Goal: Transaction & Acquisition: Subscribe to service/newsletter

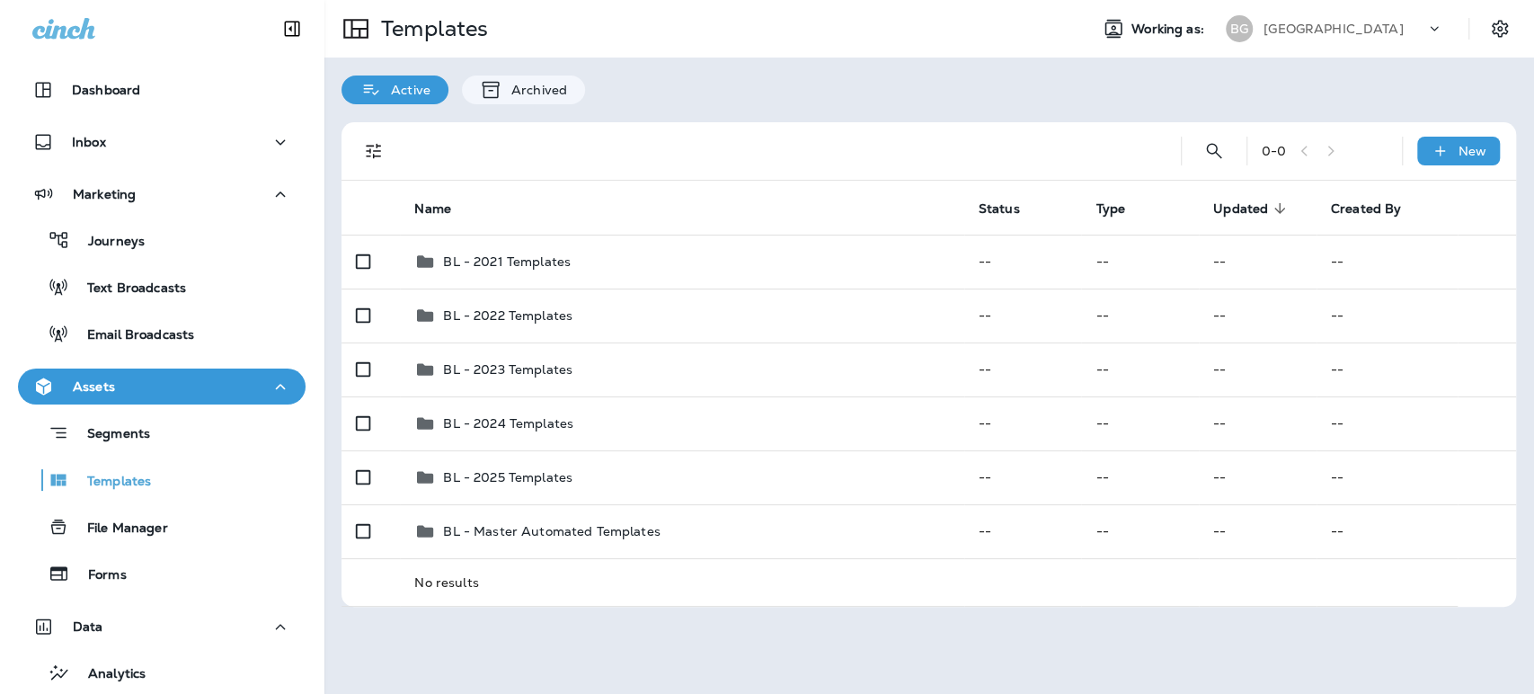
scroll to position [261, 0]
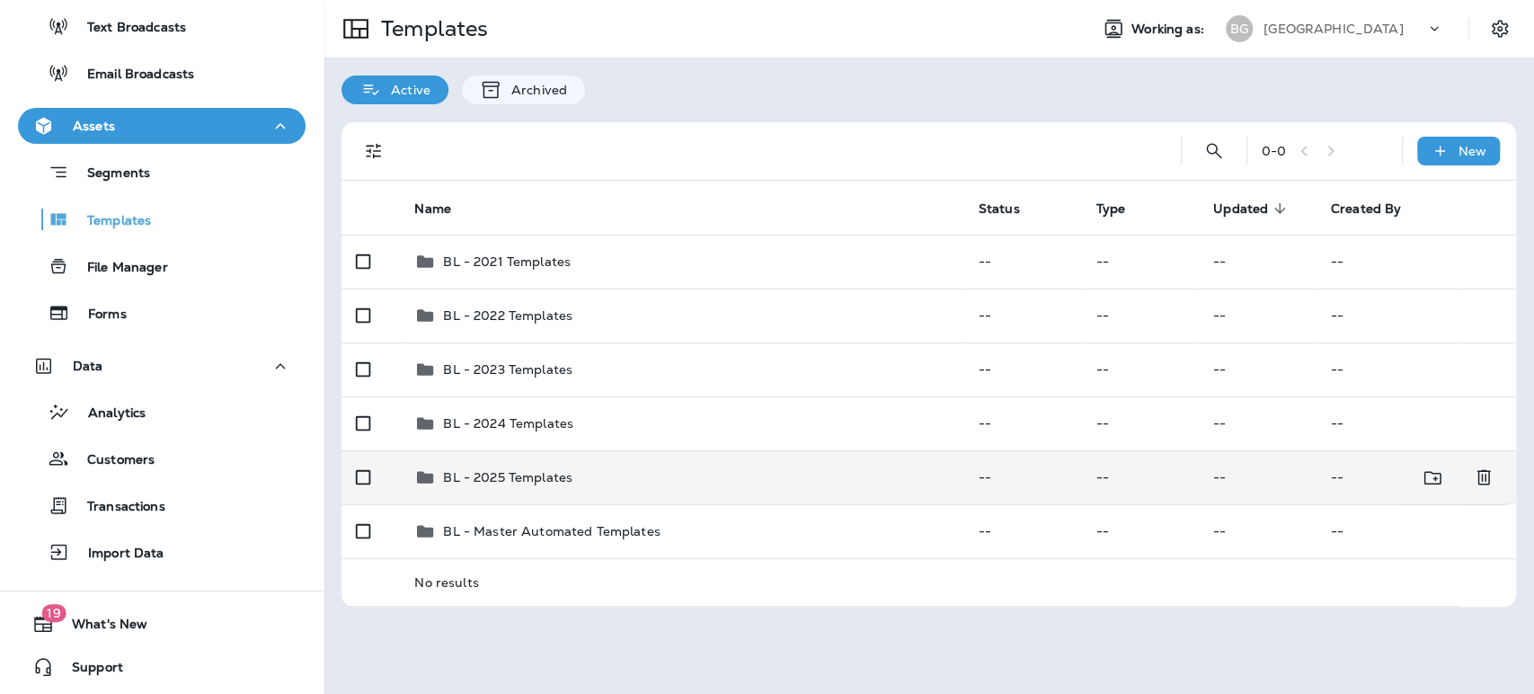
click at [516, 473] on p "BL - 2025 Templates" at bounding box center [507, 477] width 129 height 14
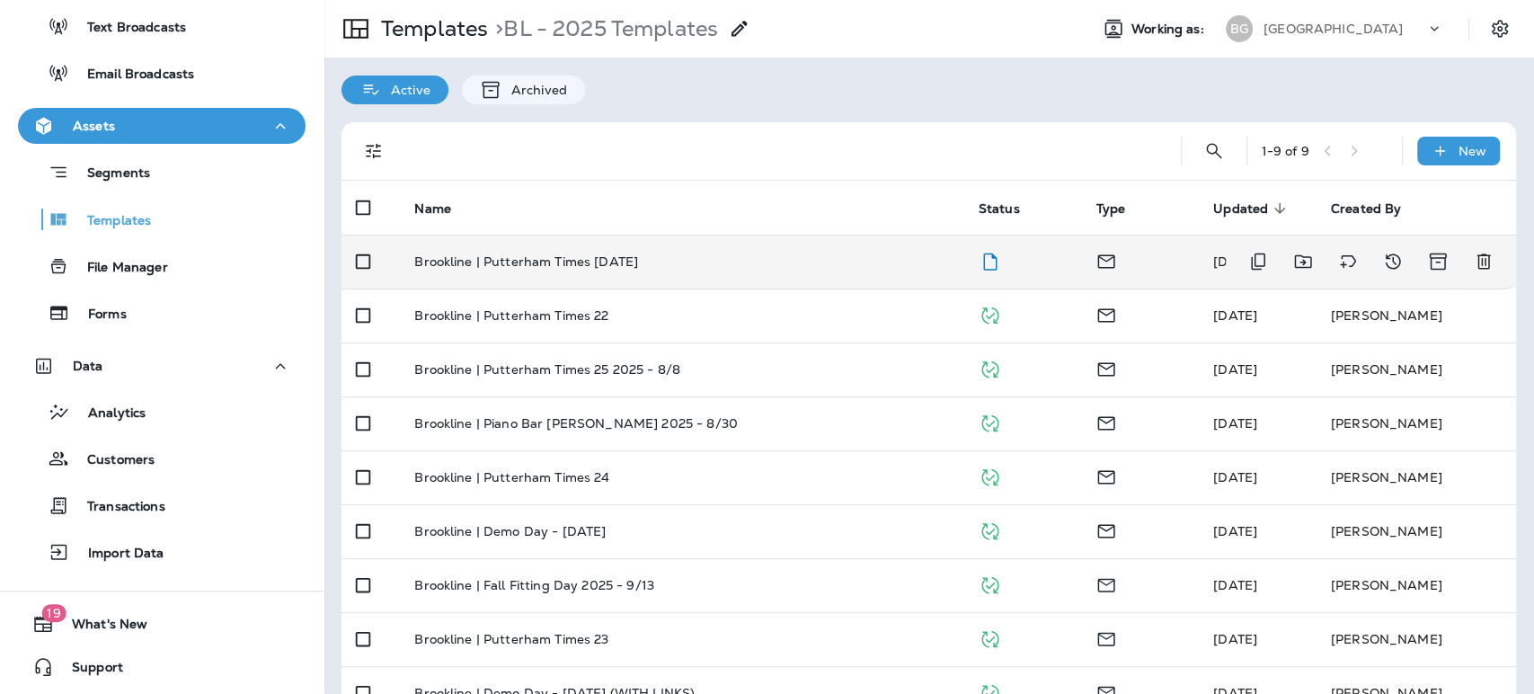
click at [499, 259] on p "Brookline | Putterham Times [DATE]" at bounding box center [526, 261] width 224 height 14
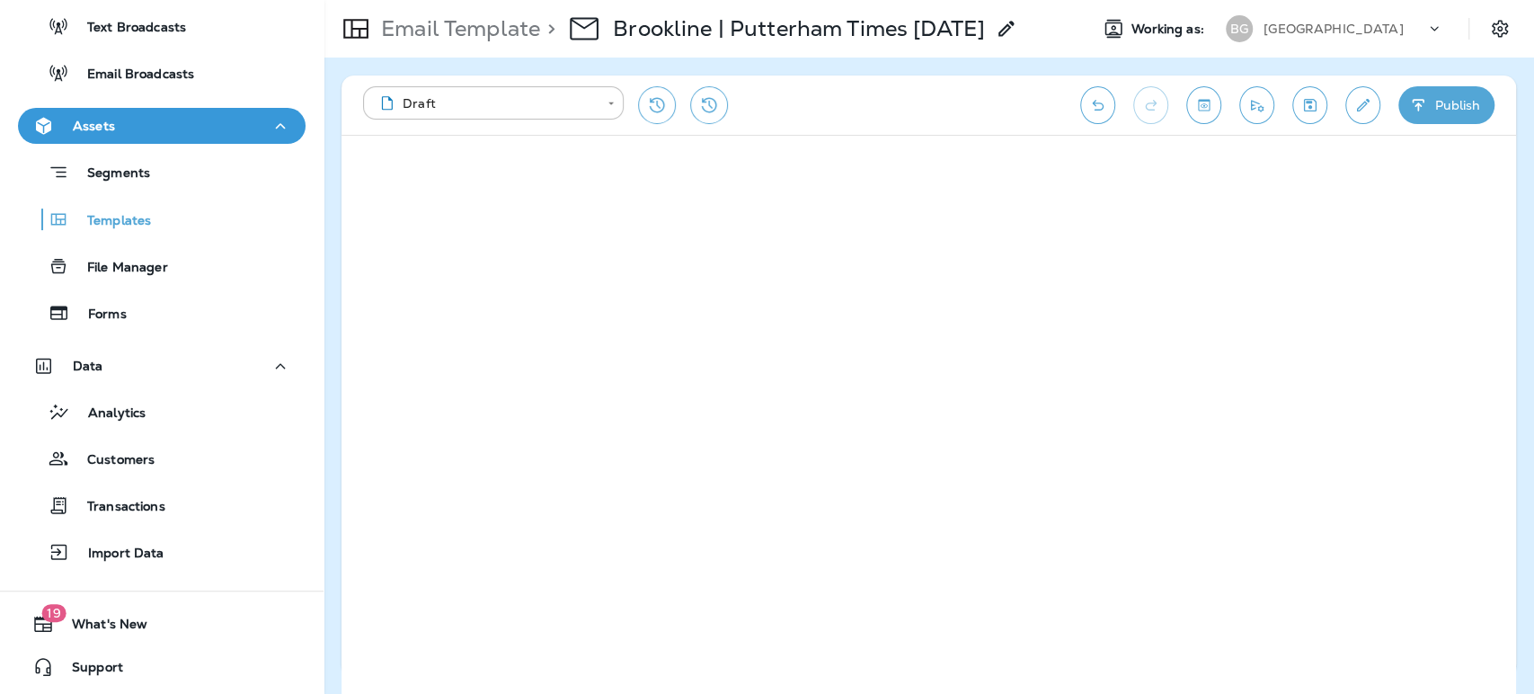
click at [1452, 110] on button "Publish" at bounding box center [1446, 105] width 96 height 38
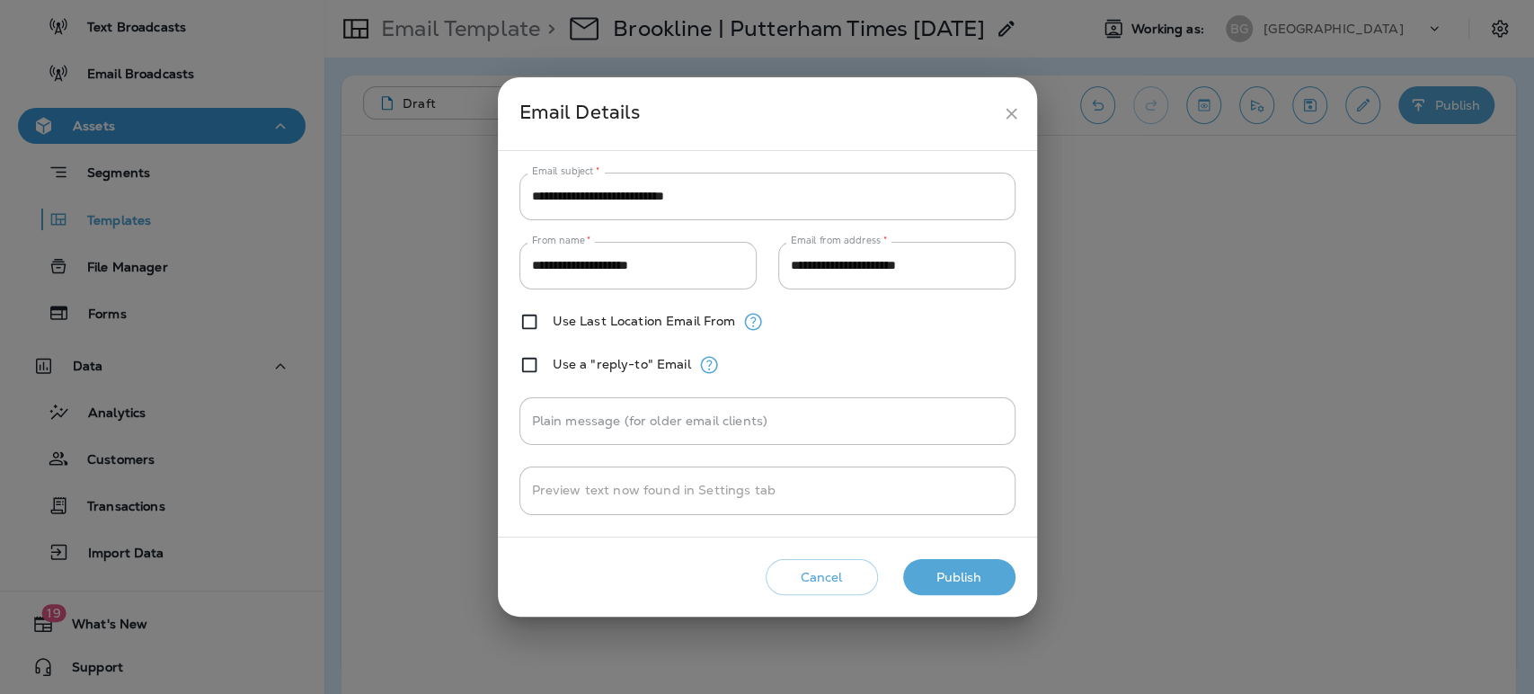
click at [962, 574] on button "Publish" at bounding box center [959, 577] width 112 height 37
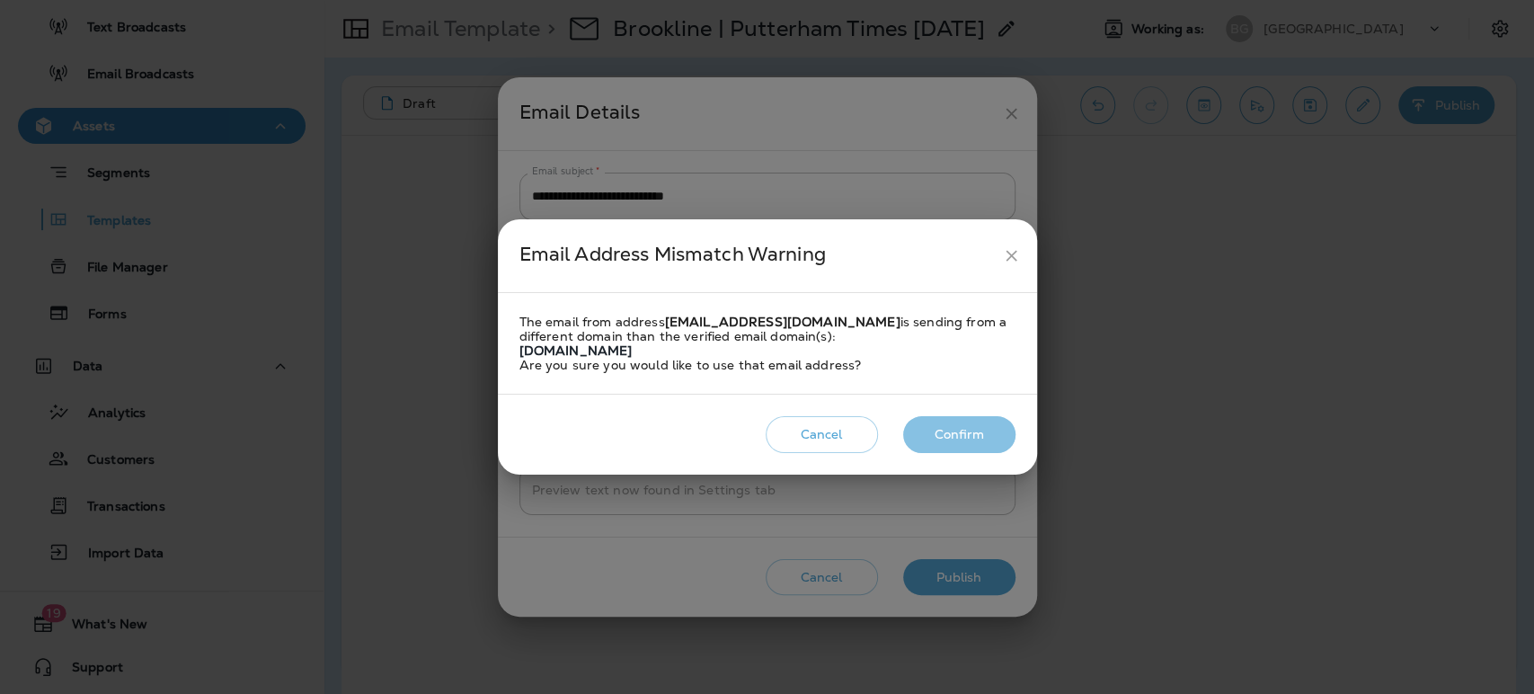
click at [953, 427] on button "Confirm" at bounding box center [959, 434] width 112 height 37
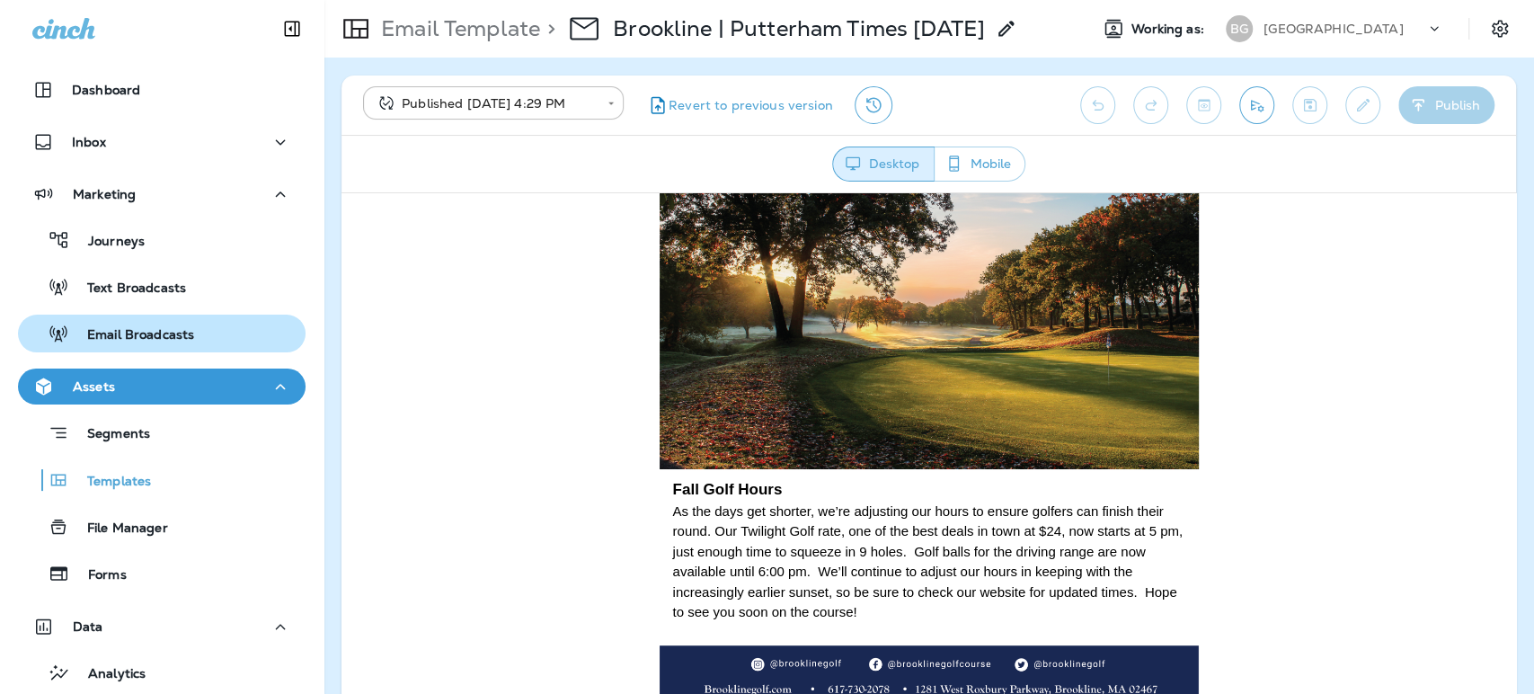
click at [137, 333] on p "Email Broadcasts" at bounding box center [131, 335] width 125 height 17
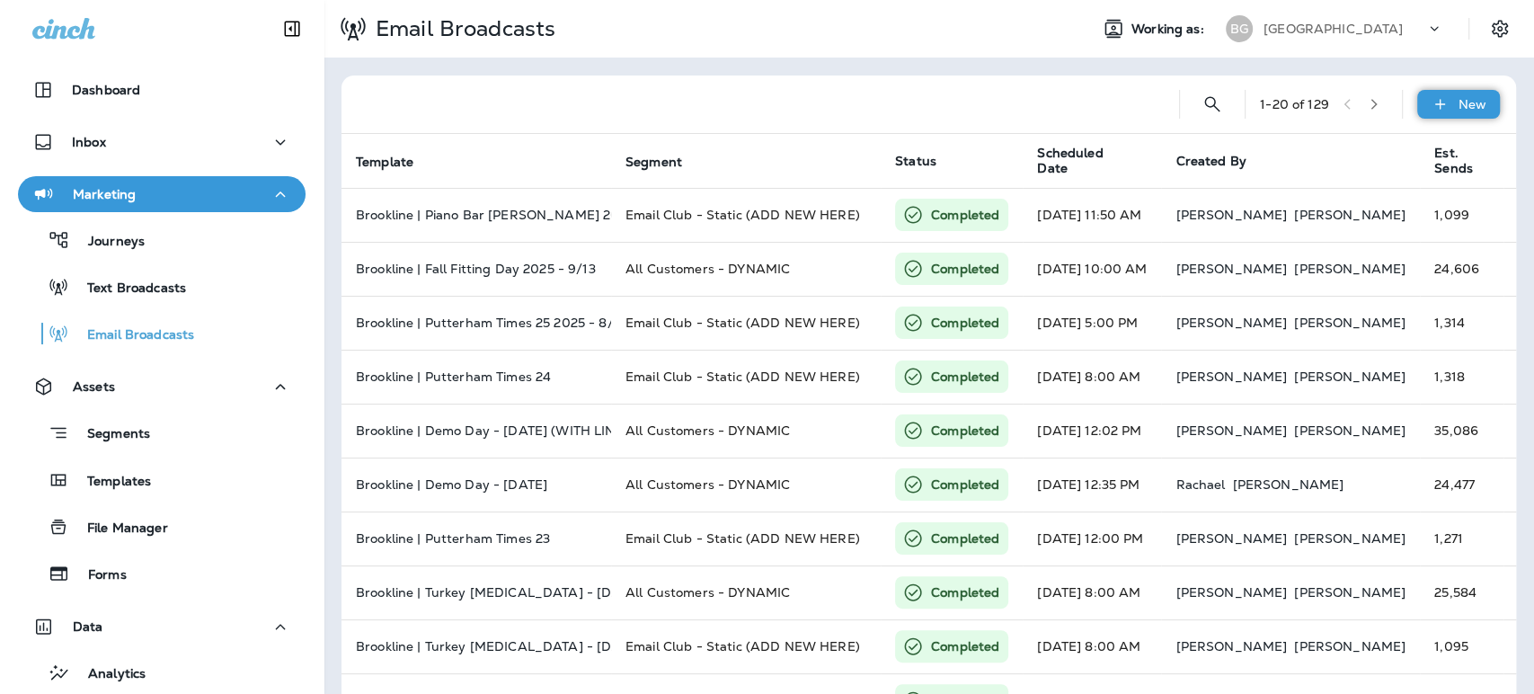
click at [1458, 106] on p "New" at bounding box center [1472, 104] width 28 height 14
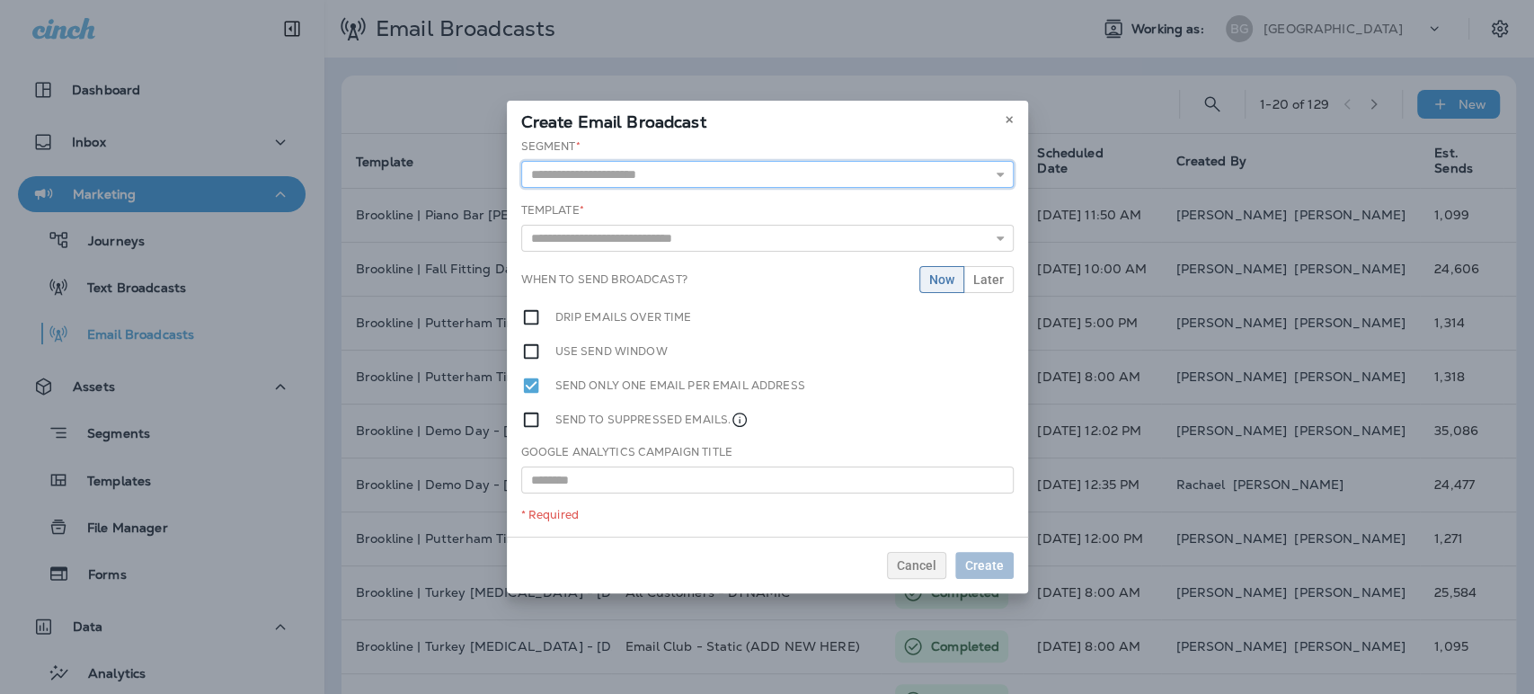
click at [662, 175] on input "text" at bounding box center [767, 174] width 492 height 27
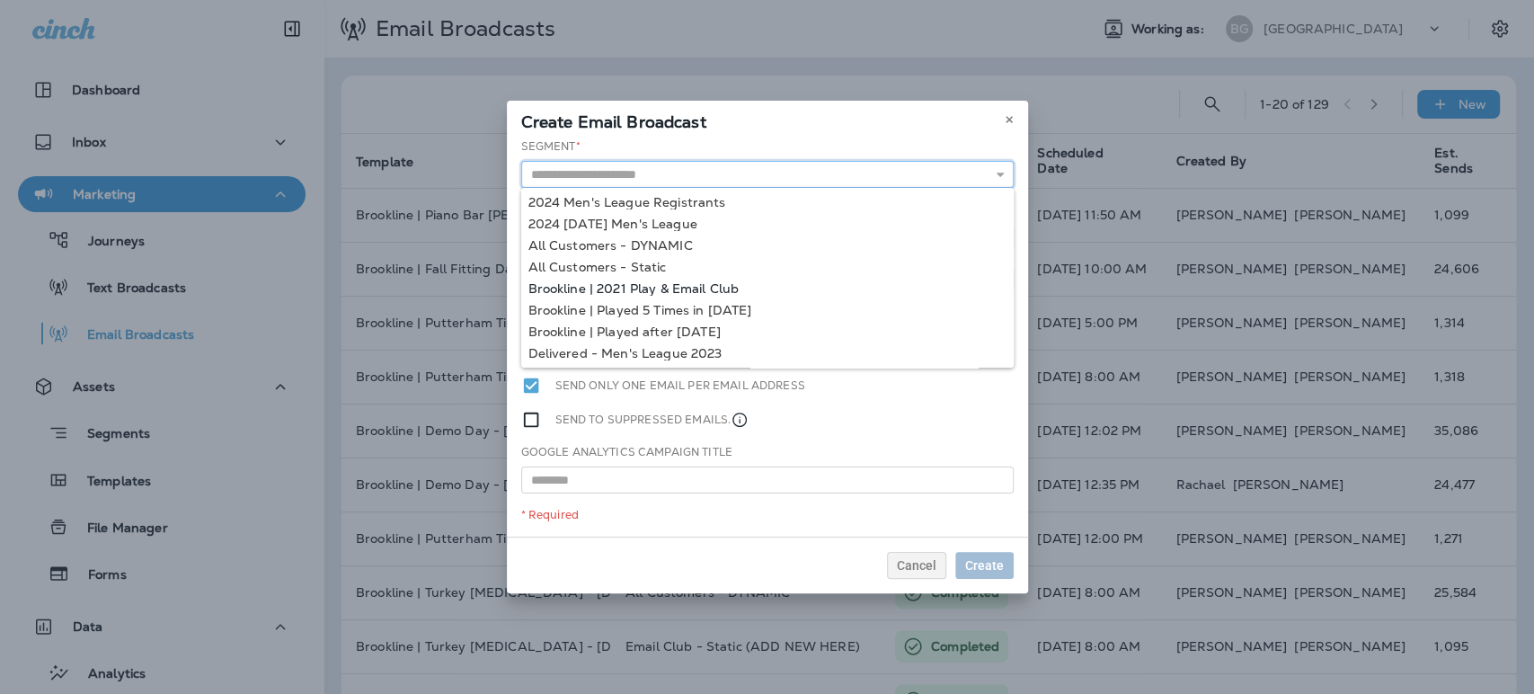
scroll to position [144, 0]
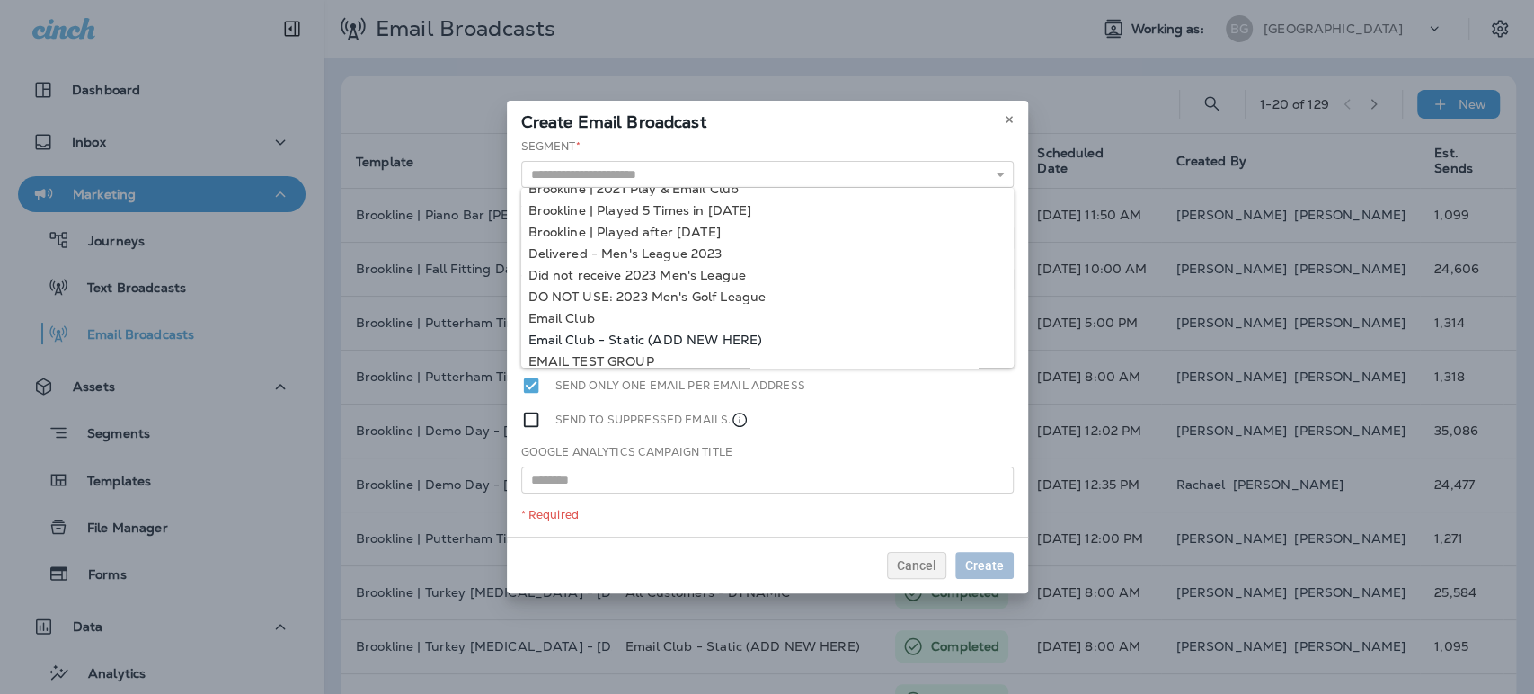
type input "**********"
click at [676, 338] on div "**********" at bounding box center [767, 337] width 521 height 398
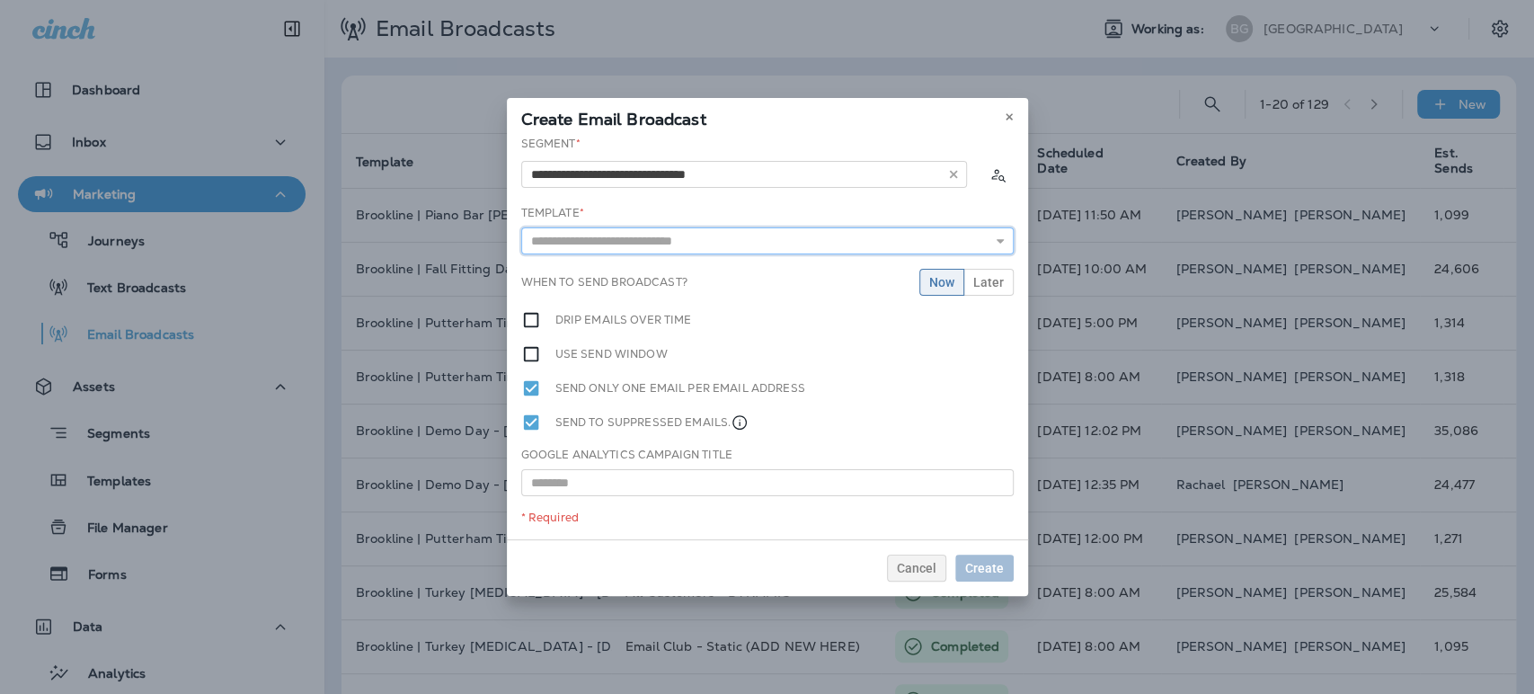
click at [752, 243] on input "text" at bounding box center [767, 240] width 492 height 27
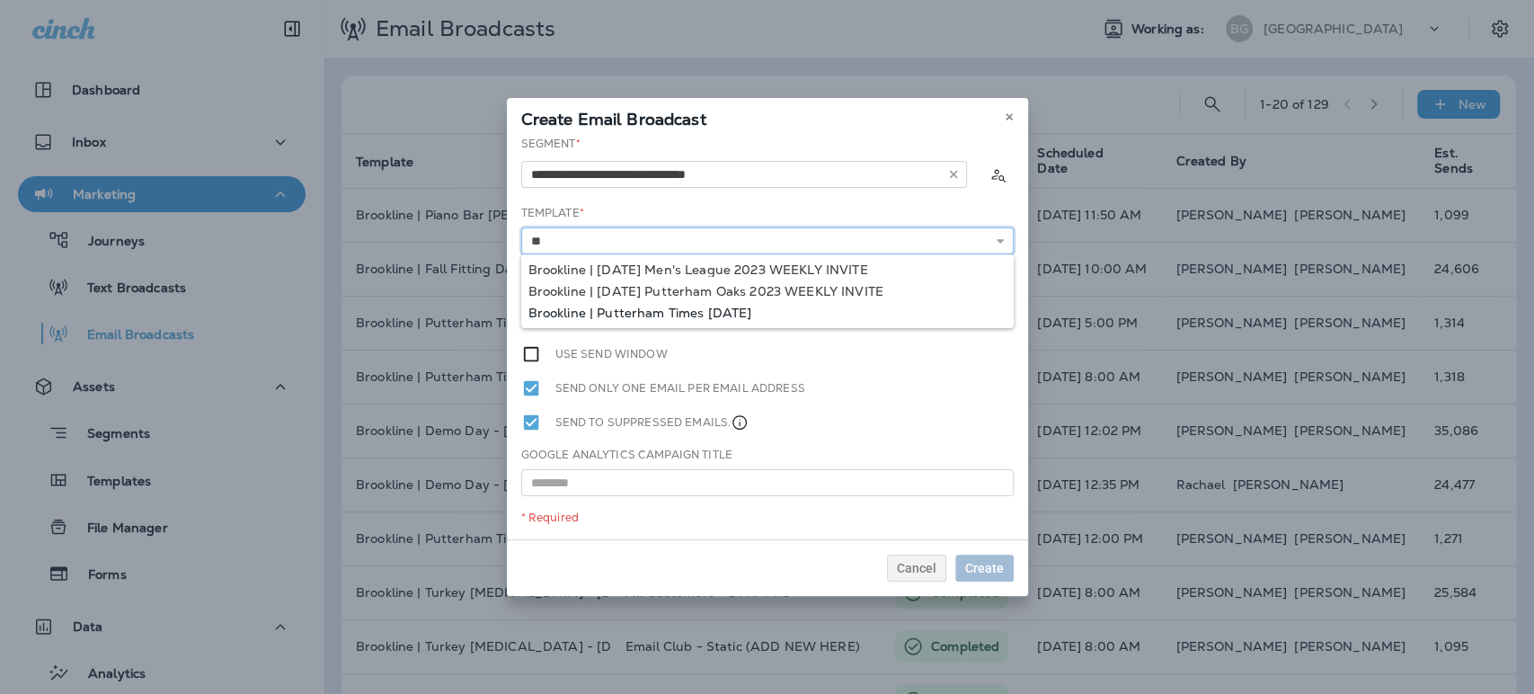
type input "**********"
click at [732, 314] on div "**********" at bounding box center [767, 337] width 521 height 403
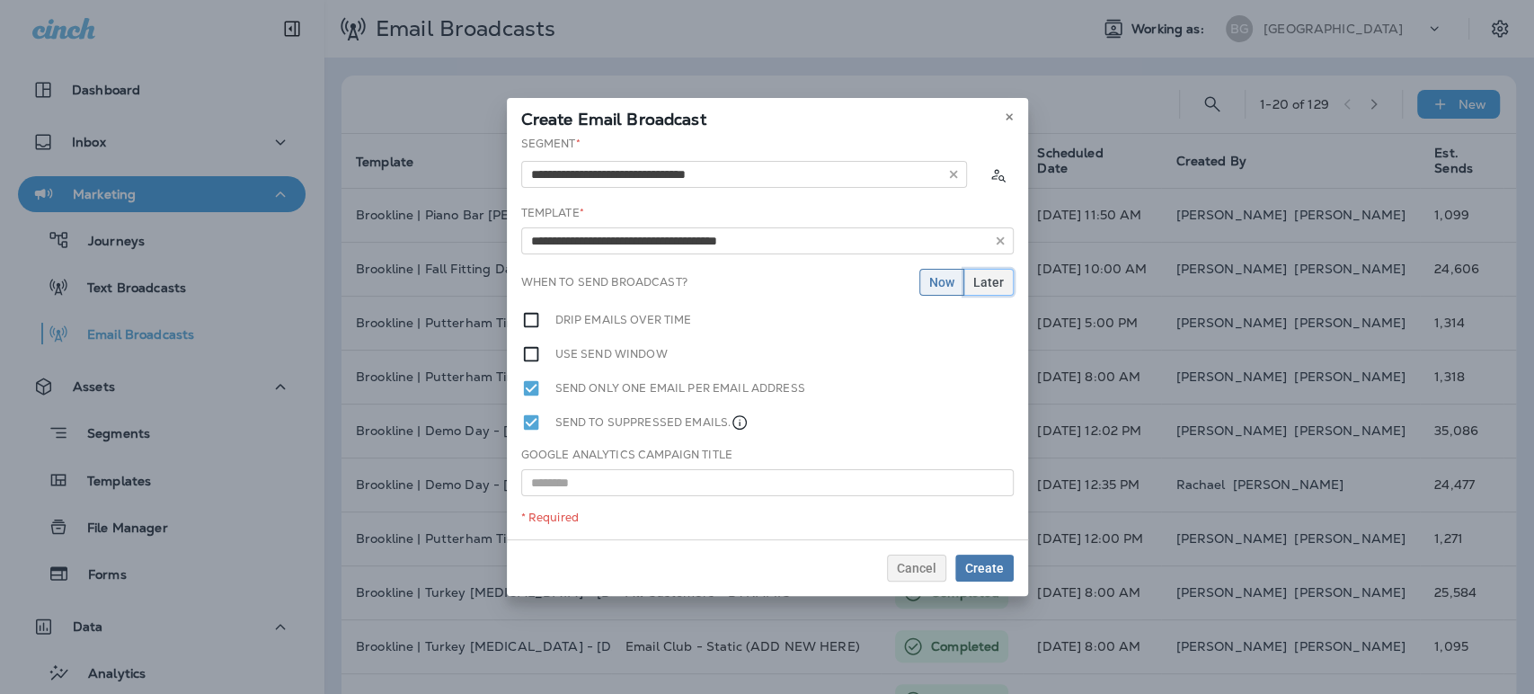
click at [988, 285] on span "Later" at bounding box center [988, 282] width 31 height 13
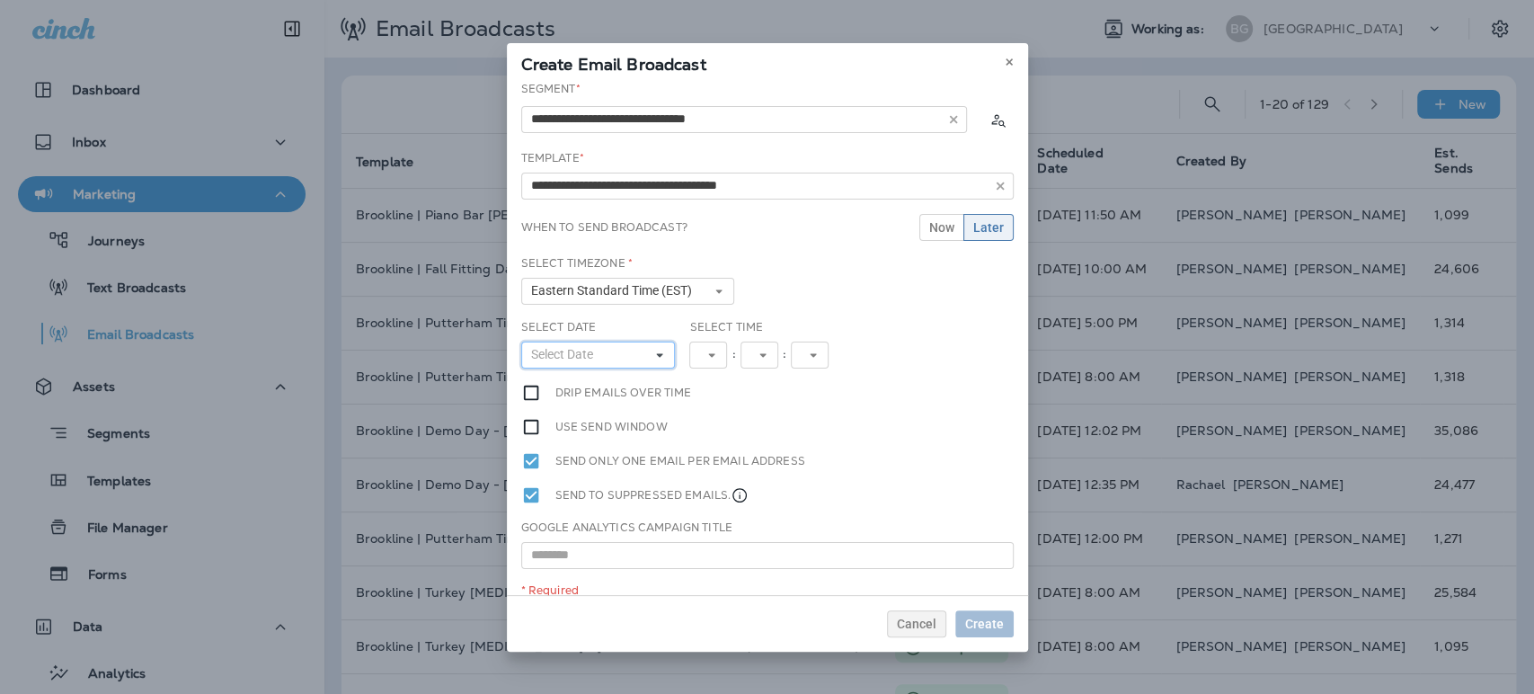
click at [605, 353] on button "Select Date" at bounding box center [598, 354] width 155 height 27
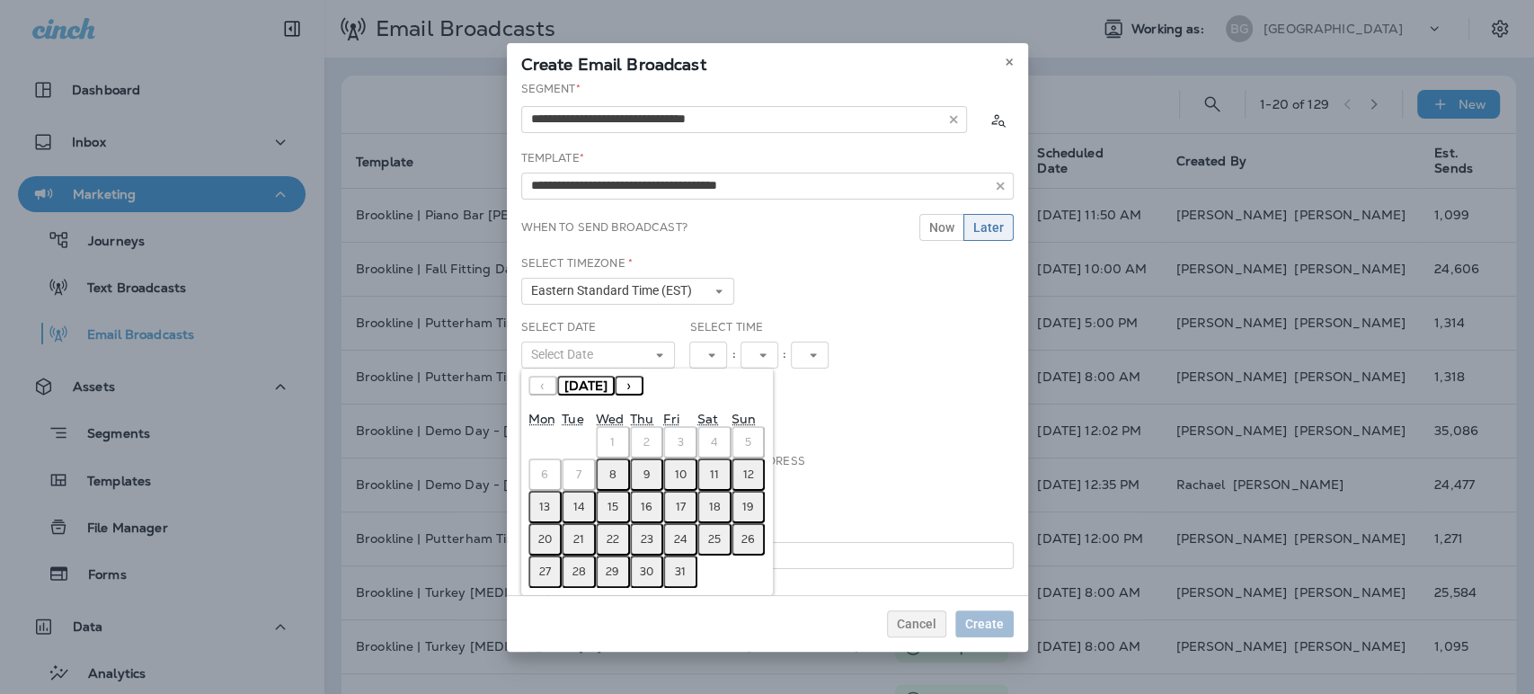
click at [652, 479] on button "9" at bounding box center [647, 474] width 34 height 32
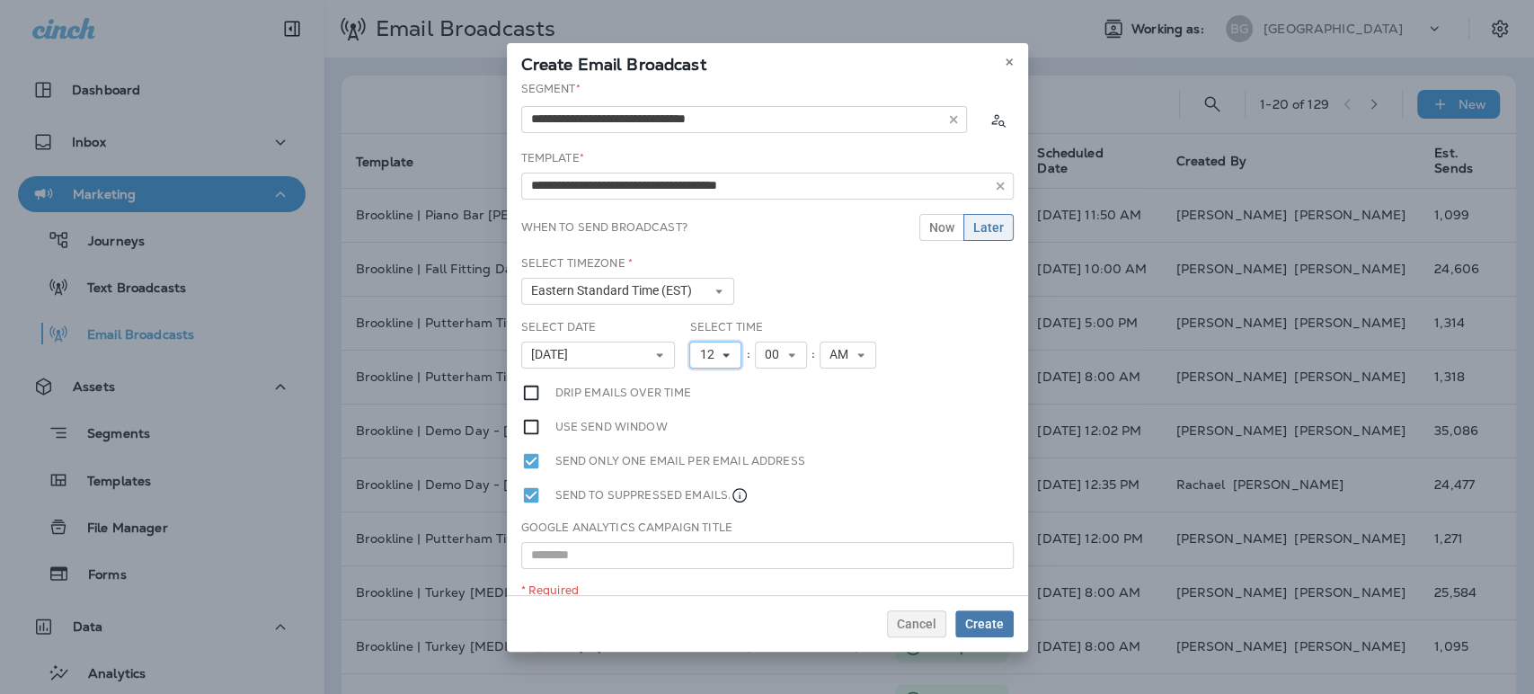
click at [724, 356] on icon at bounding box center [726, 355] width 11 height 11
click at [709, 527] on link "8" at bounding box center [715, 535] width 52 height 22
click at [986, 617] on span "Create" at bounding box center [984, 623] width 39 height 13
